Goal: Find specific page/section: Find specific page/section

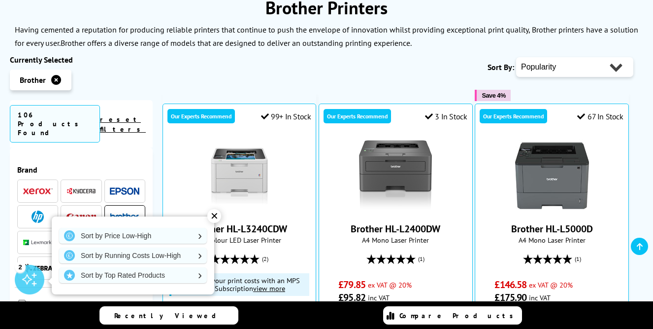
scroll to position [139, 0]
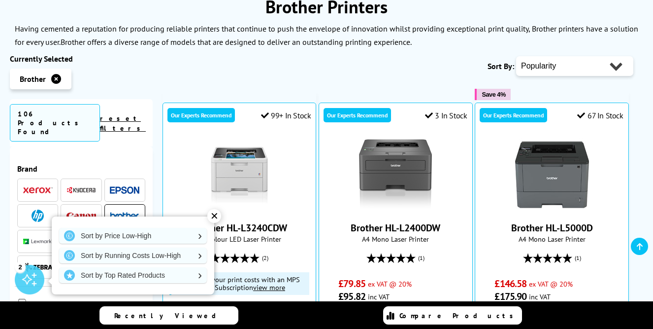
click at [214, 216] on div "✕" at bounding box center [214, 216] width 14 height 14
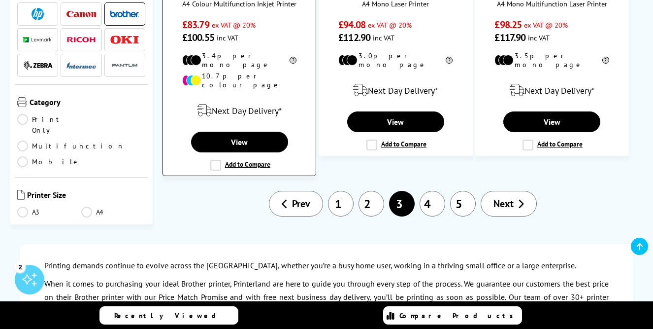
scroll to position [1487, 0]
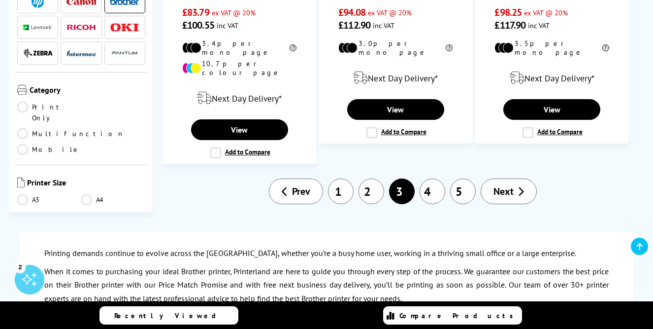
click at [432, 178] on link "4" at bounding box center [433, 191] width 26 height 26
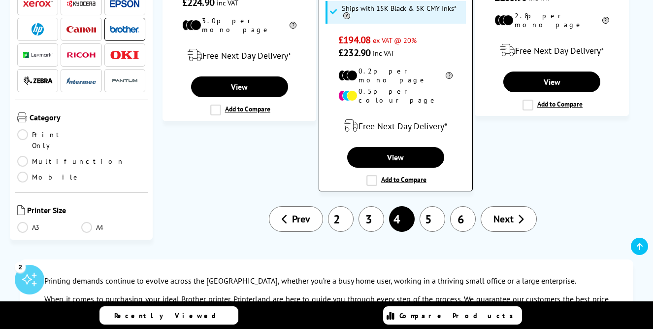
scroll to position [1498, 0]
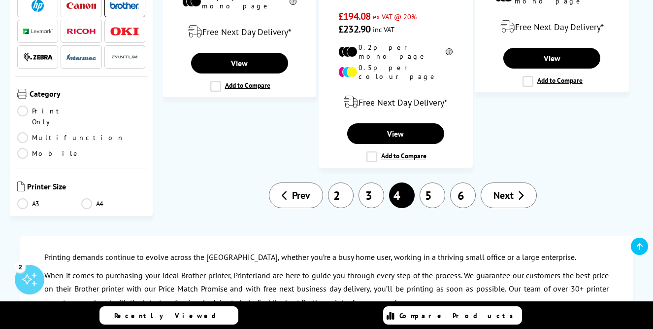
click at [438, 182] on link "5" at bounding box center [433, 195] width 26 height 26
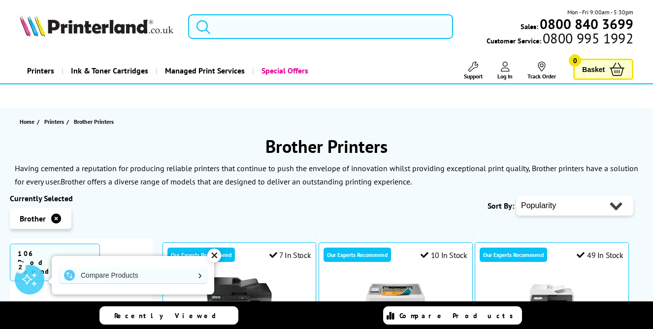
click at [277, 25] on input "search" at bounding box center [320, 26] width 265 height 25
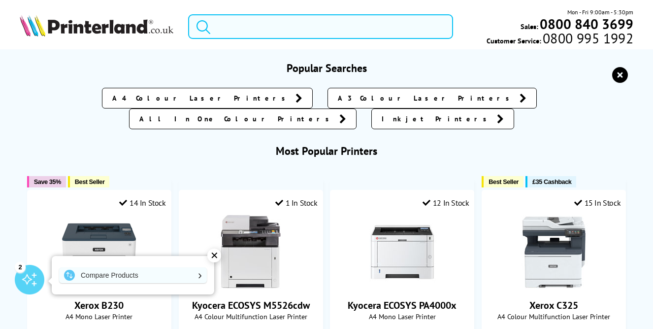
paste input "MFC-L5915"
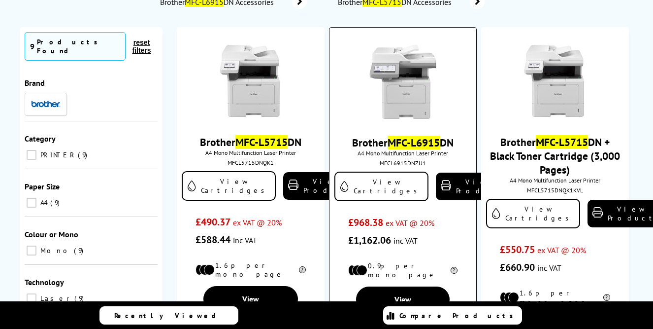
scroll to position [113, 0]
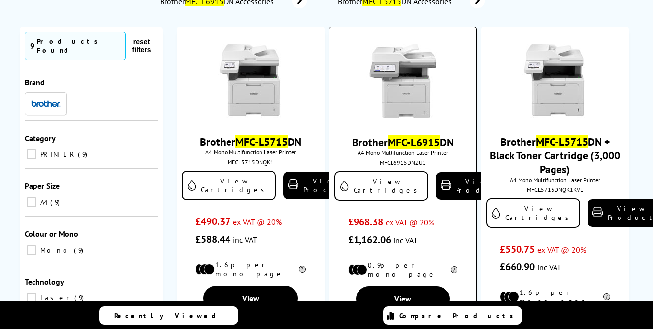
type input "MFC-L5915"
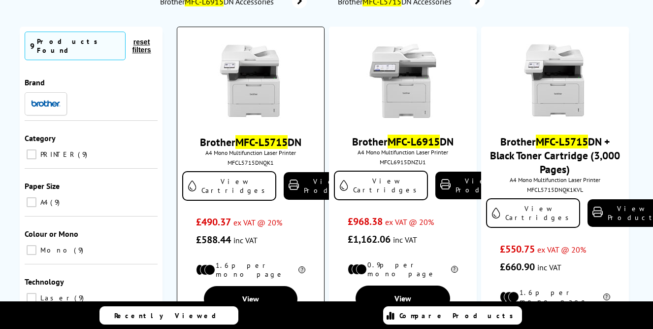
click at [267, 101] on img at bounding box center [251, 81] width 74 height 74
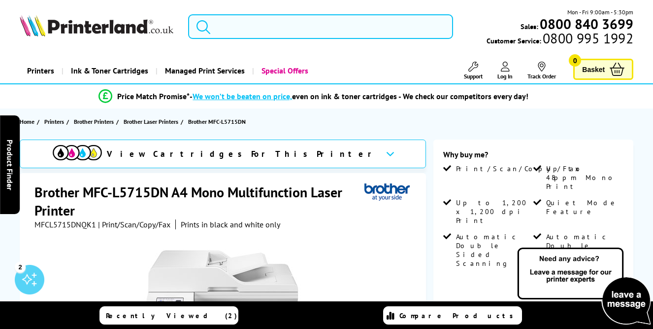
click at [308, 29] on input "search" at bounding box center [320, 26] width 265 height 25
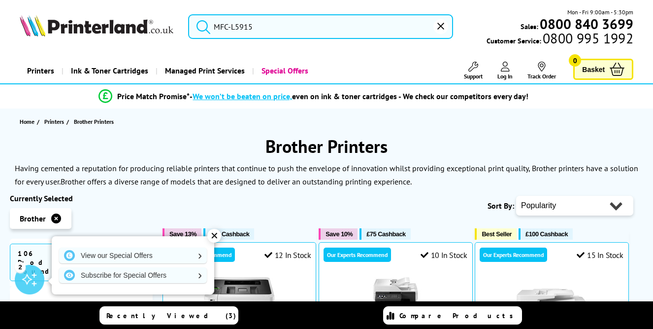
click at [246, 119] on div "Home Printers Brother Printers" at bounding box center [326, 121] width 653 height 26
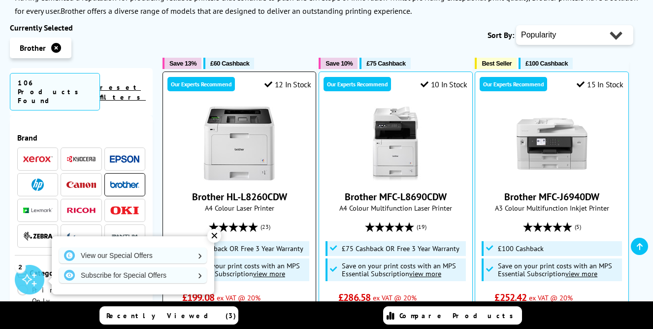
scroll to position [169, 0]
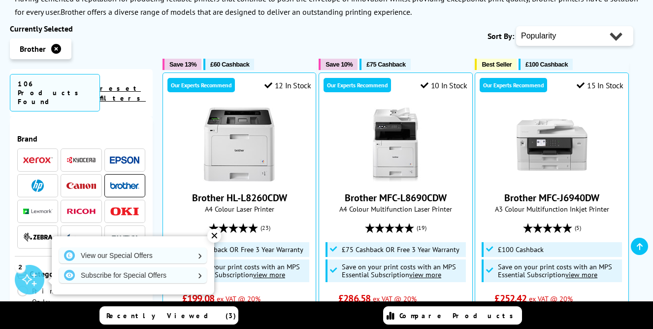
click at [213, 234] on div "✕" at bounding box center [214, 236] width 14 height 14
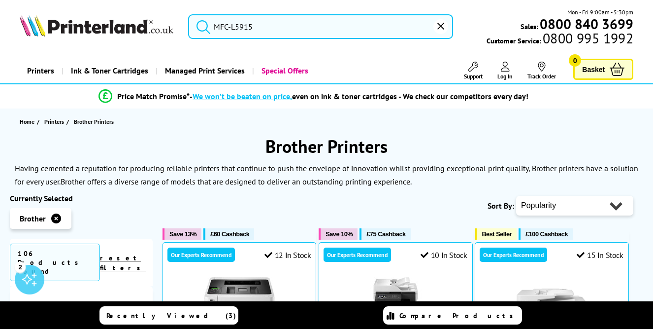
scroll to position [0, 0]
click at [291, 22] on input "MFC-L5915" at bounding box center [320, 26] width 265 height 25
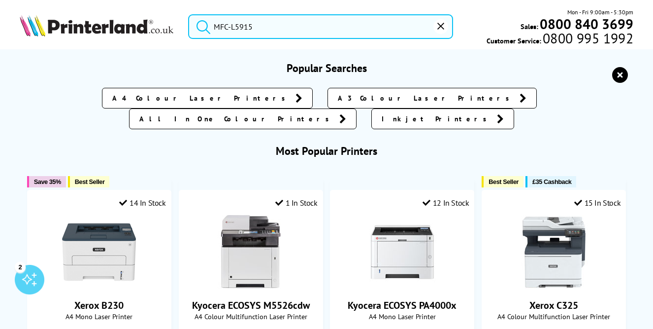
click at [201, 25] on button "submit" at bounding box center [201, 25] width 25 height 22
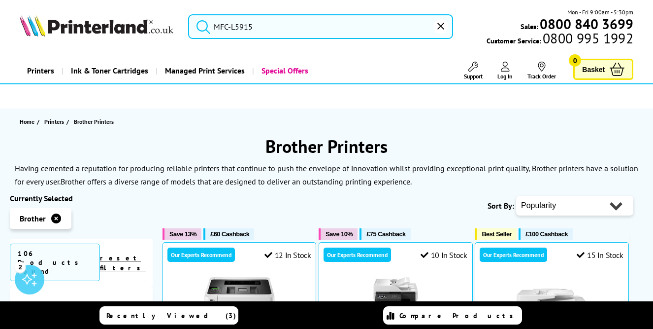
click at [261, 15] on input "MFC-L5915" at bounding box center [320, 26] width 265 height 25
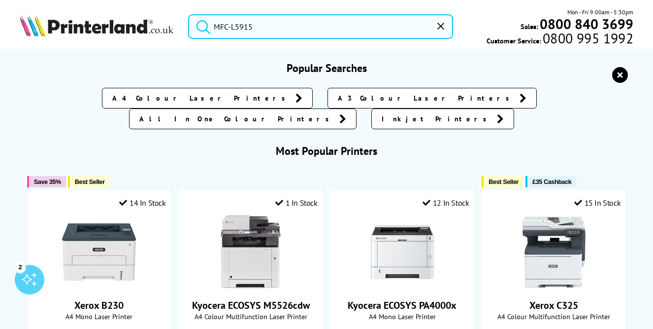
click at [257, 25] on input "MFC-L5915" at bounding box center [320, 26] width 265 height 25
